Goal: Check status: Check status

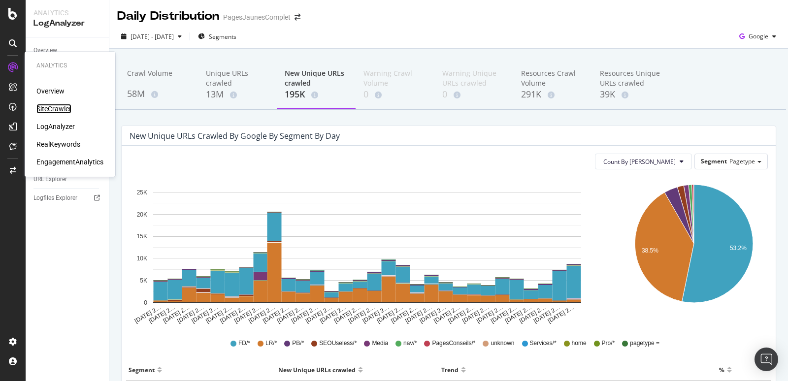
click at [41, 109] on div "SiteCrawler" at bounding box center [53, 109] width 35 height 10
